Goal: Transaction & Acquisition: Download file/media

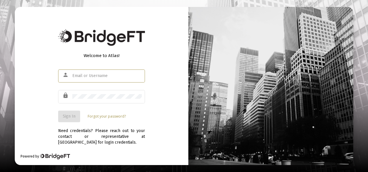
drag, startPoint x: 0, startPoint y: 0, endPoint x: 95, endPoint y: 77, distance: 122.7
click at [95, 77] on input "text" at bounding box center [106, 76] width 69 height 5
type input "[EMAIL_ADDRESS][DOMAIN_NAME]"
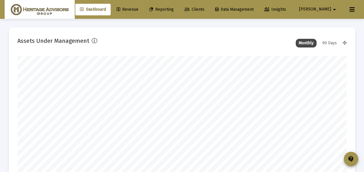
scroll to position [116, 329]
type input "[DATE]"
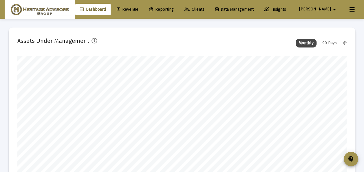
click at [204, 9] on span "Clients" at bounding box center [194, 9] width 20 height 5
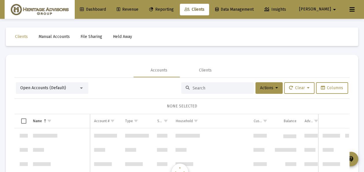
scroll to position [6112, 0]
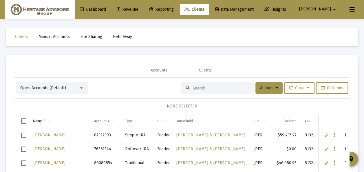
click at [81, 87] on div at bounding box center [81, 87] width 3 height 1
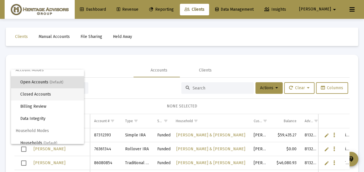
scroll to position [11, 0]
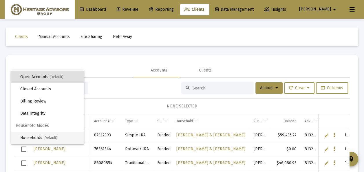
click at [40, 139] on span "Households (Default)" at bounding box center [49, 138] width 59 height 12
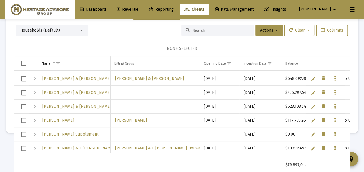
scroll to position [747, 0]
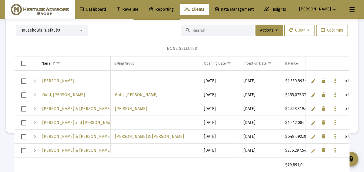
click at [24, 121] on span "Select row" at bounding box center [23, 122] width 5 height 5
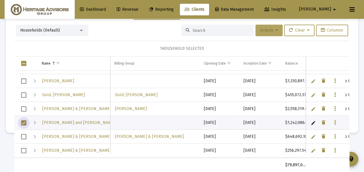
click at [275, 32] on icon at bounding box center [276, 30] width 3 height 4
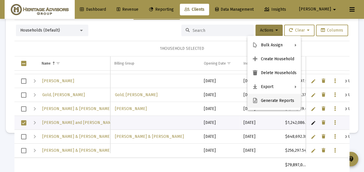
click at [269, 100] on button "Generate Reports" at bounding box center [274, 101] width 54 height 14
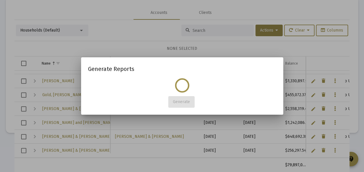
scroll to position [0, 0]
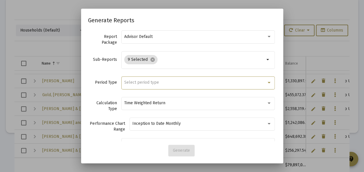
click at [133, 82] on span "Select period type" at bounding box center [141, 82] width 35 height 5
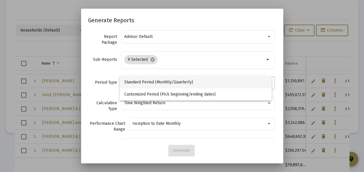
click at [133, 82] on span "Standard Period (Monthly/Quarterly)" at bounding box center [195, 82] width 143 height 12
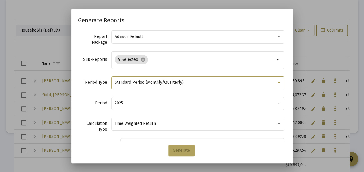
click at [182, 150] on span "Generate" at bounding box center [181, 150] width 17 height 5
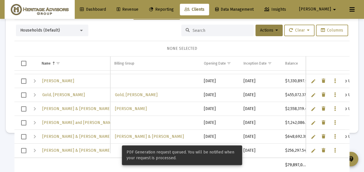
click at [80, 30] on div at bounding box center [81, 30] width 3 height 1
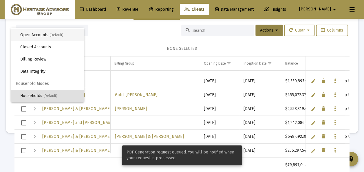
click at [54, 35] on span "(Default)" at bounding box center [56, 35] width 14 height 4
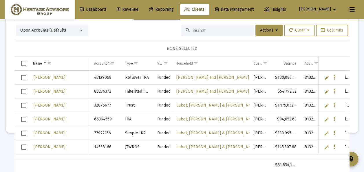
click at [174, 9] on span "Reporting" at bounding box center [161, 9] width 25 height 5
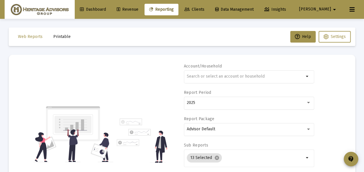
click at [65, 36] on span "Printable" at bounding box center [61, 36] width 17 height 5
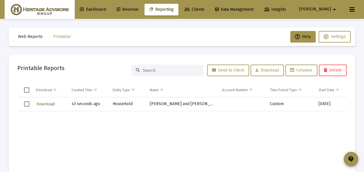
click at [42, 104] on span "Download" at bounding box center [45, 104] width 18 height 5
click at [27, 104] on span "Select row" at bounding box center [26, 103] width 5 height 5
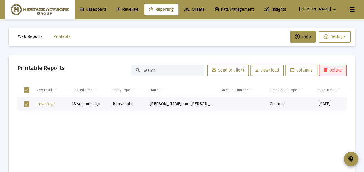
click at [330, 71] on span "Delete" at bounding box center [333, 70] width 18 height 5
